Goal: Information Seeking & Learning: Find specific fact

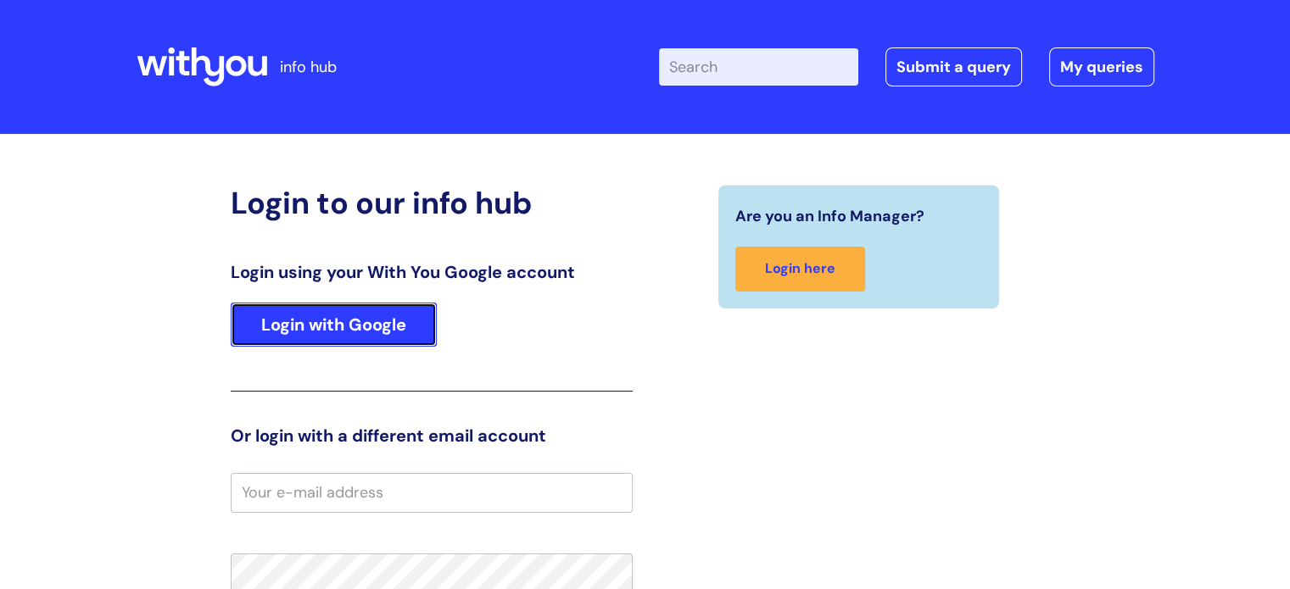
drag, startPoint x: 408, startPoint y: 329, endPoint x: 438, endPoint y: 329, distance: 30.5
click at [408, 329] on link "Login with Google" at bounding box center [334, 325] width 206 height 44
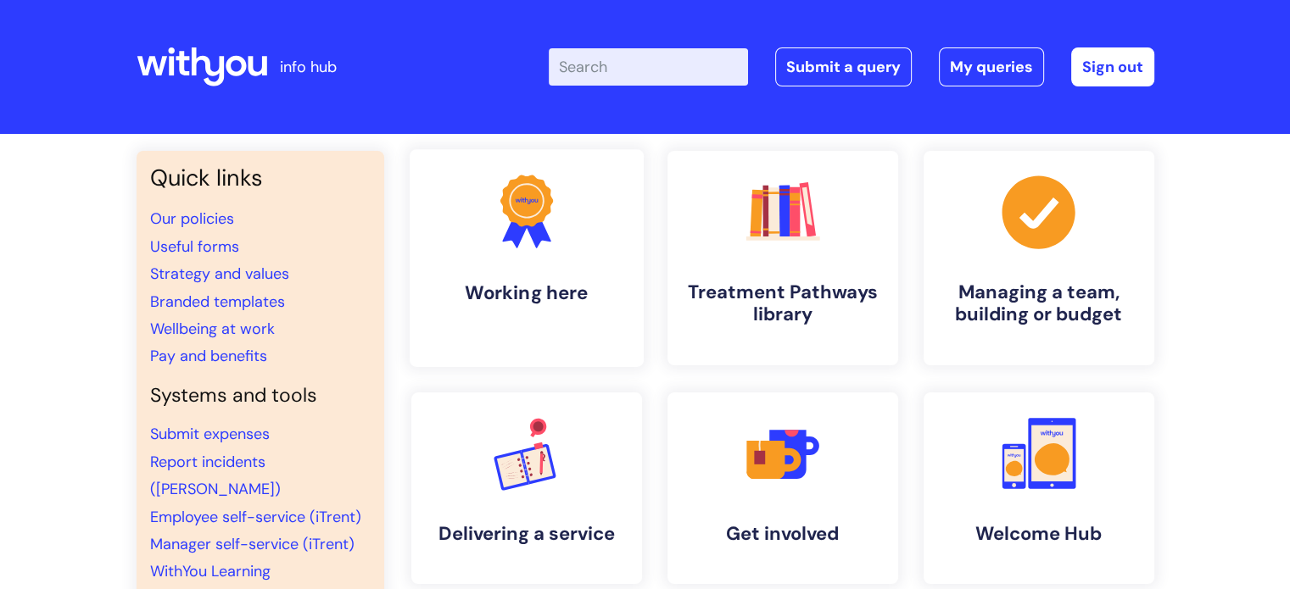
click at [541, 262] on link ".cls-1{fill:#f89b22;}.cls-1,.cls-2,.cls-3{stroke-width:0px;}.cls-2{fill:#2d3cff…" at bounding box center [526, 258] width 234 height 218
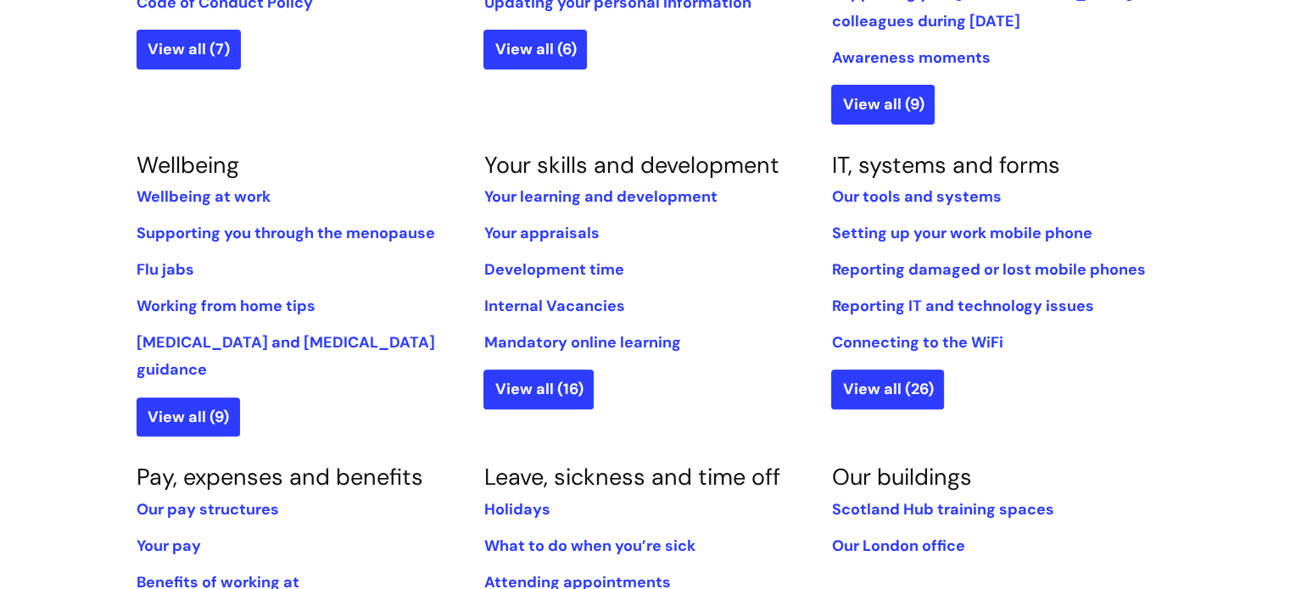
scroll to position [763, 0]
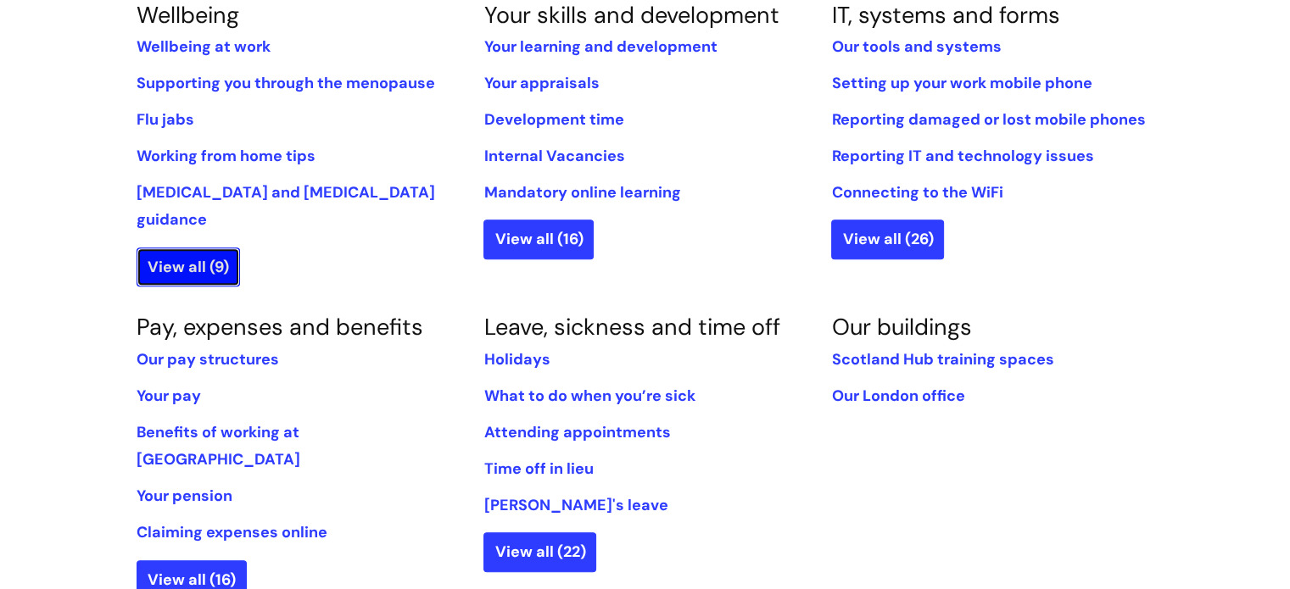
click at [205, 248] on link "View all (9)" at bounding box center [188, 267] width 103 height 39
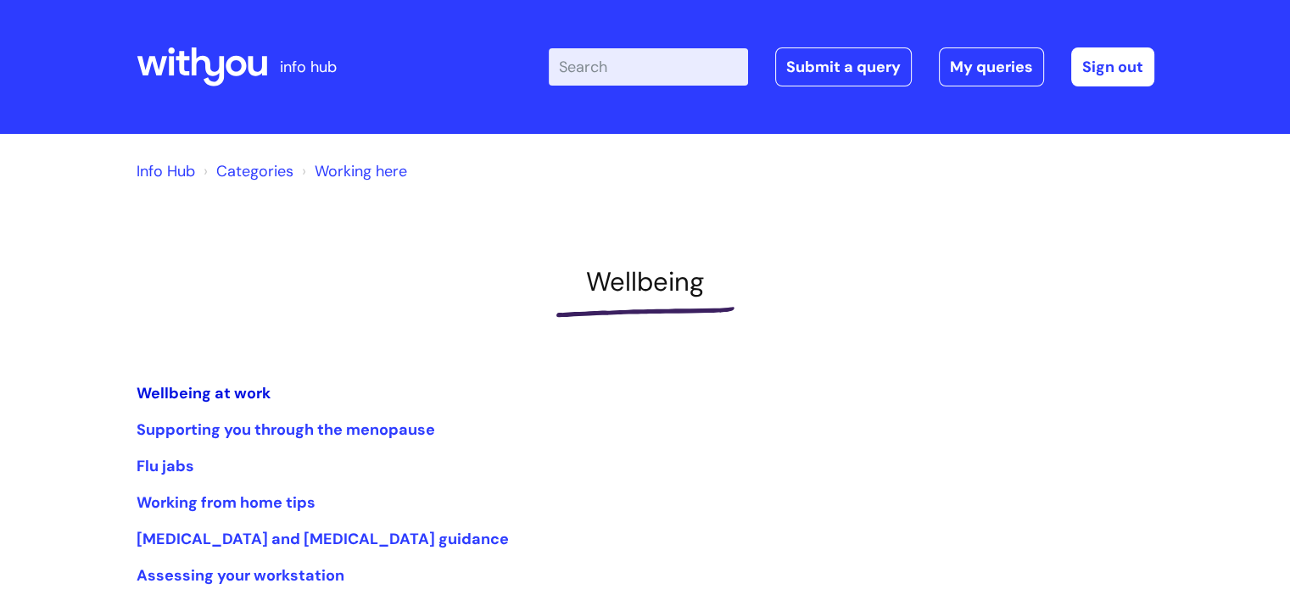
click at [241, 391] on link "Wellbeing at work" at bounding box center [204, 393] width 134 height 20
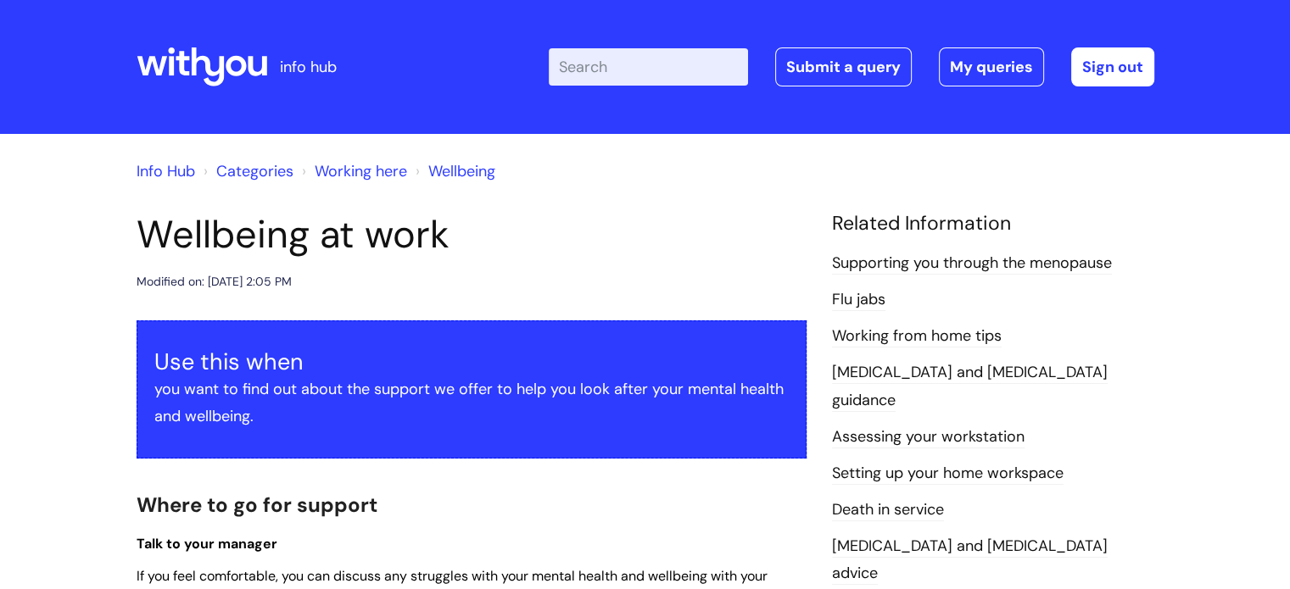
click at [640, 63] on input "Enter your search term here..." at bounding box center [648, 66] width 199 height 37
type input "eye test"
click button "Search" at bounding box center [0, 0] width 0 height 0
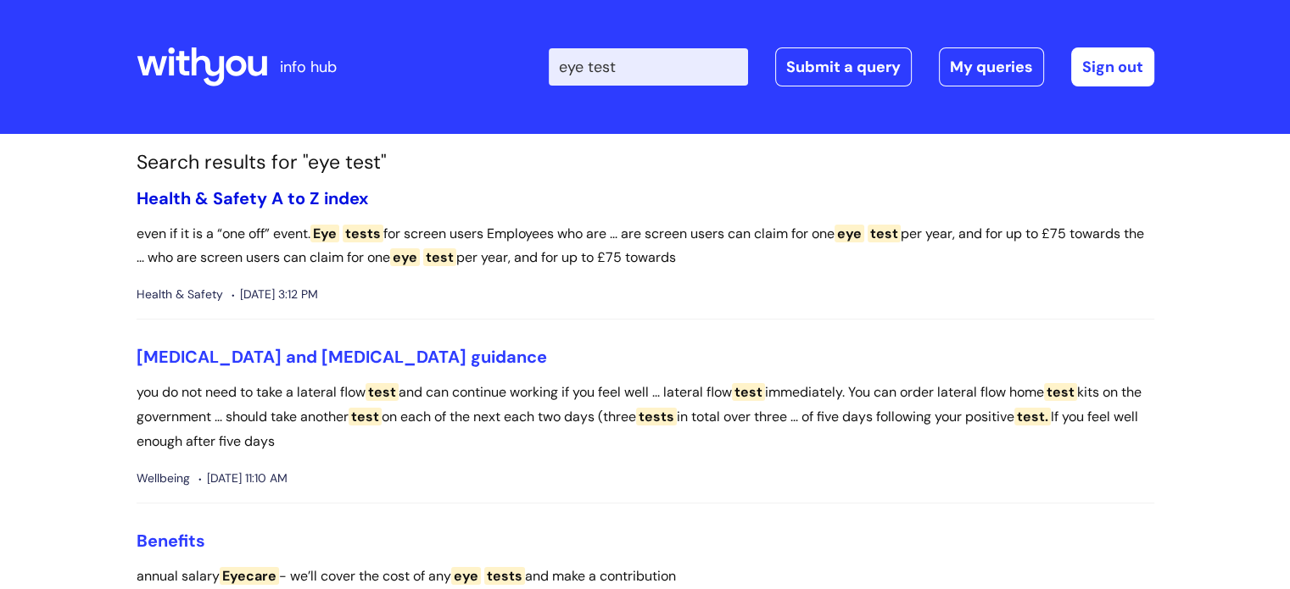
click at [242, 200] on link "Health & Safety A to Z index" at bounding box center [252, 198] width 231 height 22
click at [447, 240] on p "even if it is a “one off” event. Eye tests for screen users Employees who are .…" at bounding box center [646, 246] width 1018 height 49
click at [298, 198] on link "Health & Safety A to Z index" at bounding box center [252, 198] width 231 height 22
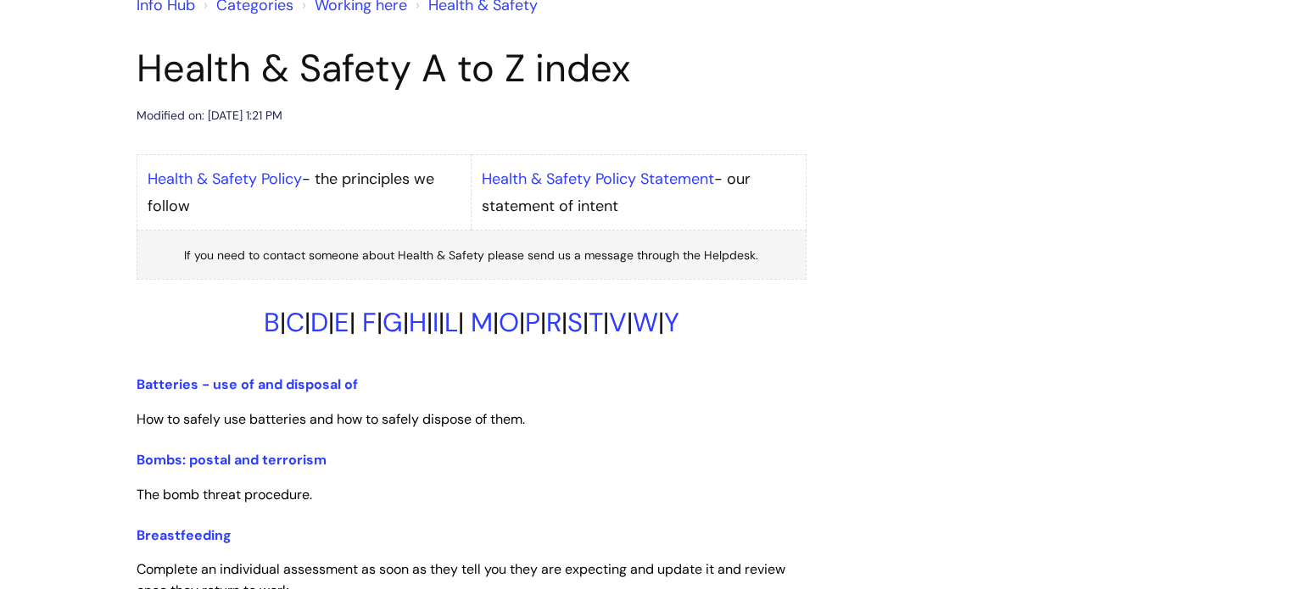
scroll to position [339, 0]
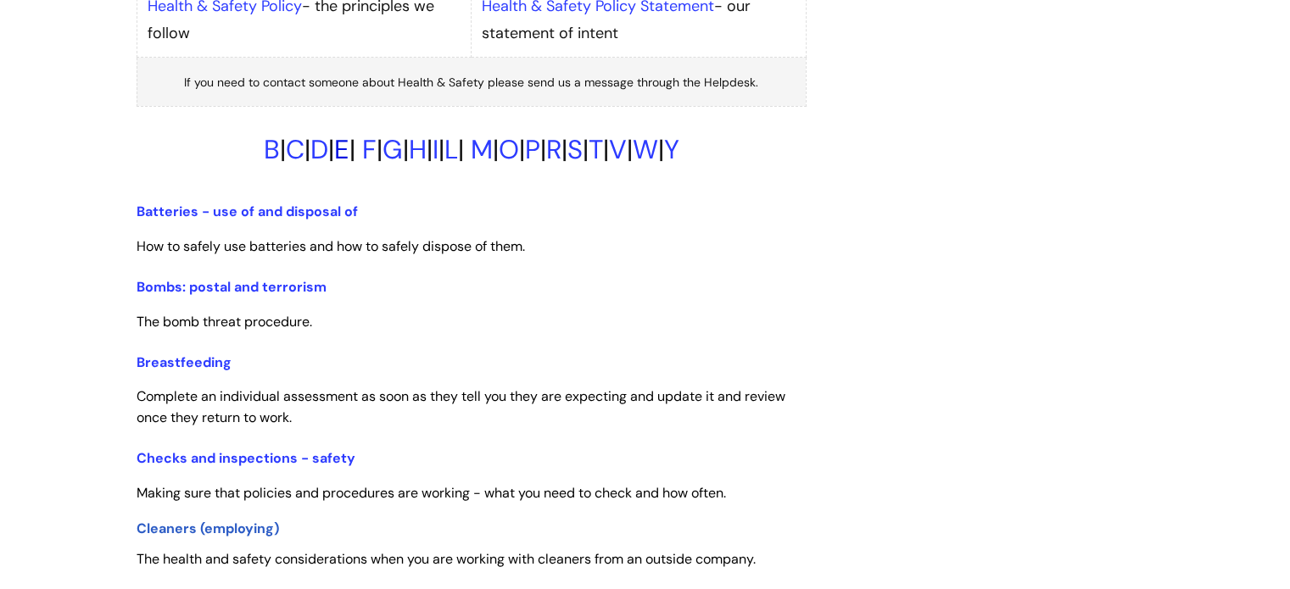
click at [334, 152] on link "E" at bounding box center [341, 149] width 15 height 35
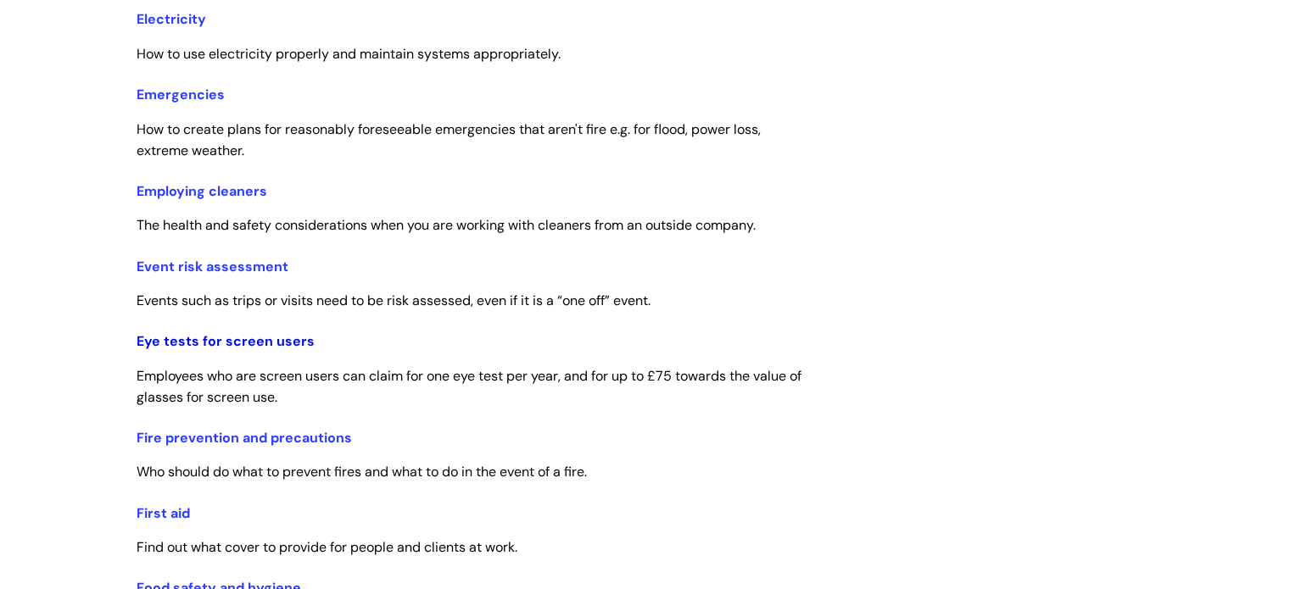
click at [288, 342] on link "Eye tests for screen users" at bounding box center [226, 341] width 178 height 18
